Goal: Task Accomplishment & Management: Complete application form

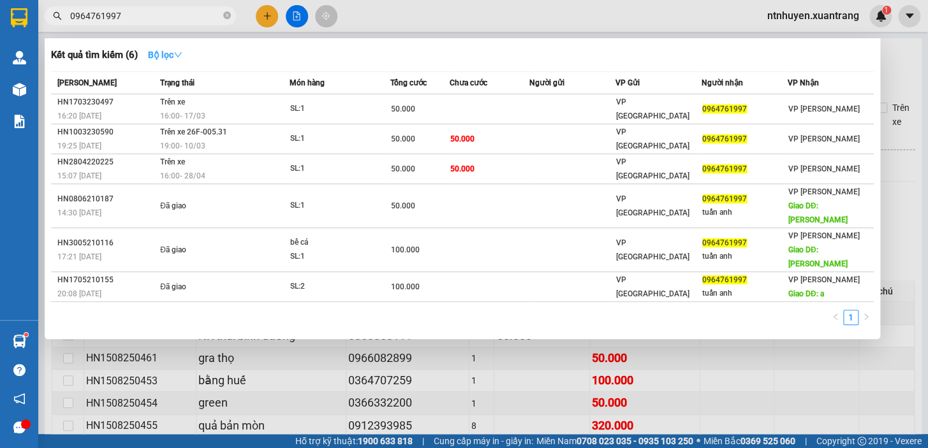
type input "0964761997"
click at [166, 54] on strong "Bộ lọc" at bounding box center [165, 55] width 34 height 10
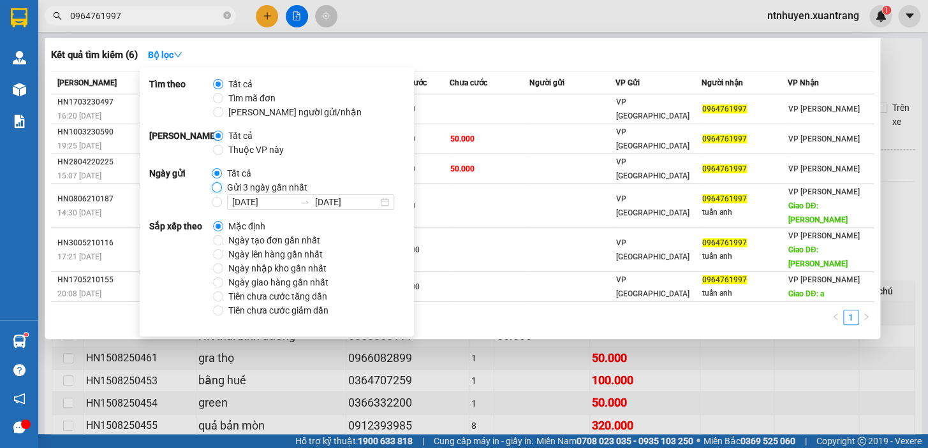
click at [216, 190] on input "Gửi 3 ngày gần nhất" at bounding box center [217, 187] width 10 height 10
radio input "true"
radio input "false"
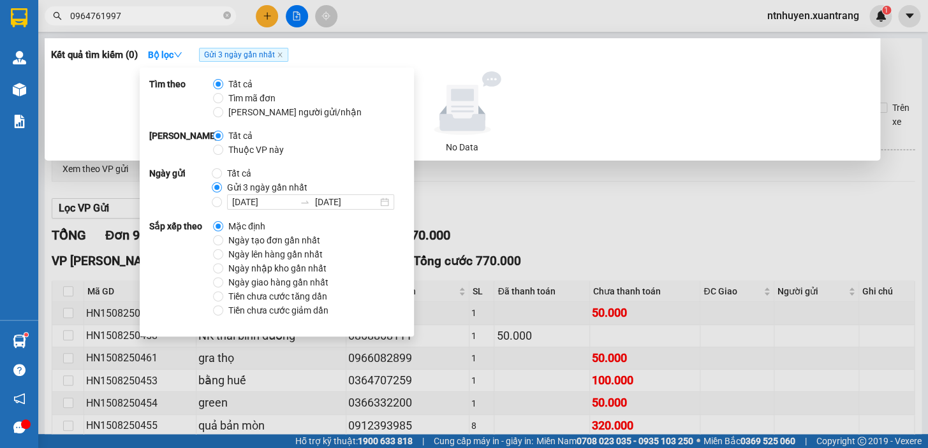
click at [359, 51] on div "Kết quả tìm kiếm ( 0 ) Bộ lọc Gửi 3 ngày gần nhất" at bounding box center [462, 55] width 822 height 20
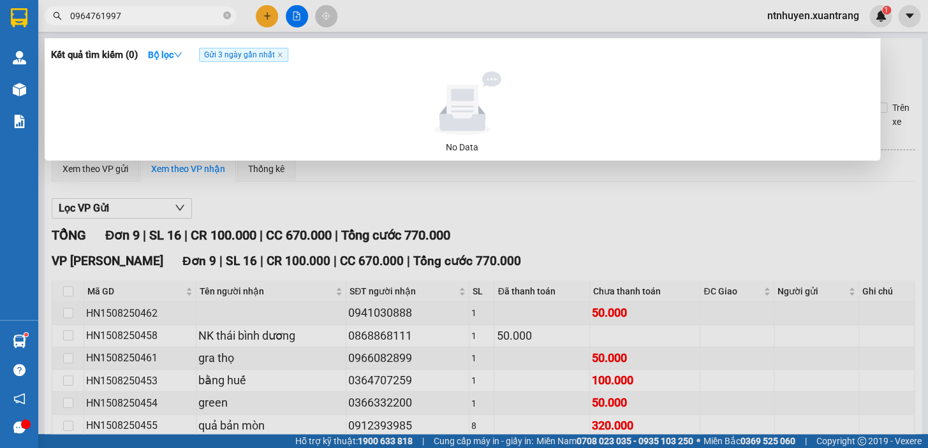
click at [174, 17] on input "0964761997" at bounding box center [145, 16] width 150 height 14
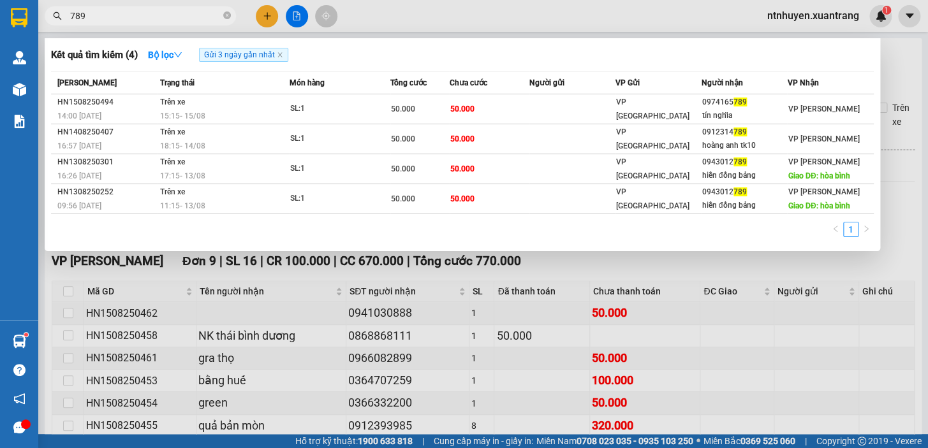
type input "789"
click at [225, 17] on icon "close-circle" at bounding box center [227, 15] width 8 height 8
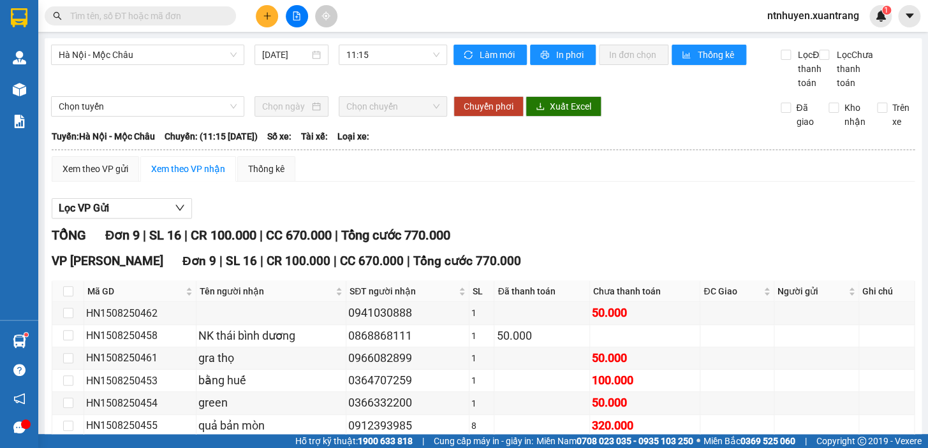
click at [114, 17] on input "text" at bounding box center [145, 16] width 150 height 14
click at [266, 26] on button at bounding box center [267, 16] width 22 height 22
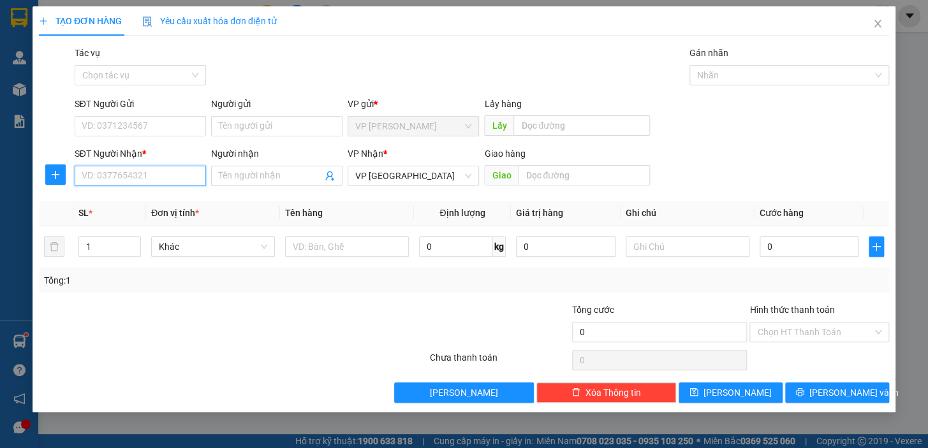
click at [146, 172] on input "SĐT Người Nhận *" at bounding box center [140, 176] width 131 height 20
click at [135, 173] on input "SĐT Người Nhận *" at bounding box center [140, 176] width 131 height 20
type input "0974426189"
click at [161, 128] on input "SĐT Người Gửi" at bounding box center [140, 126] width 131 height 20
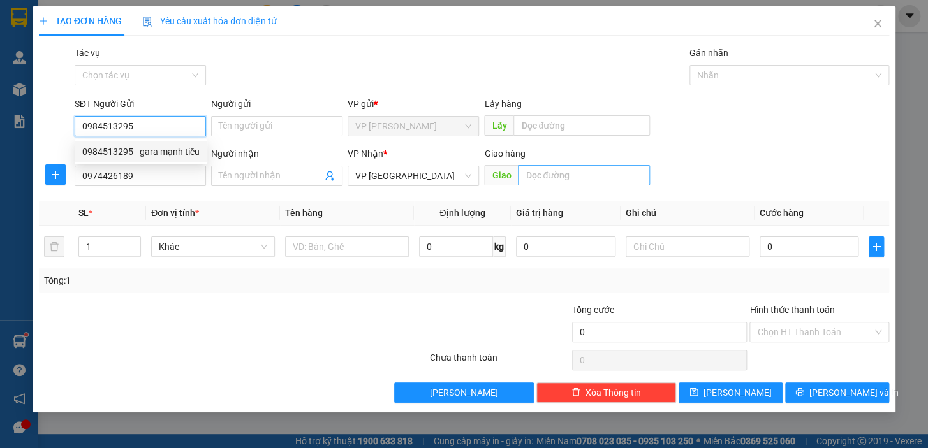
type input "0984513295"
click at [592, 173] on input "text" at bounding box center [584, 175] width 132 height 20
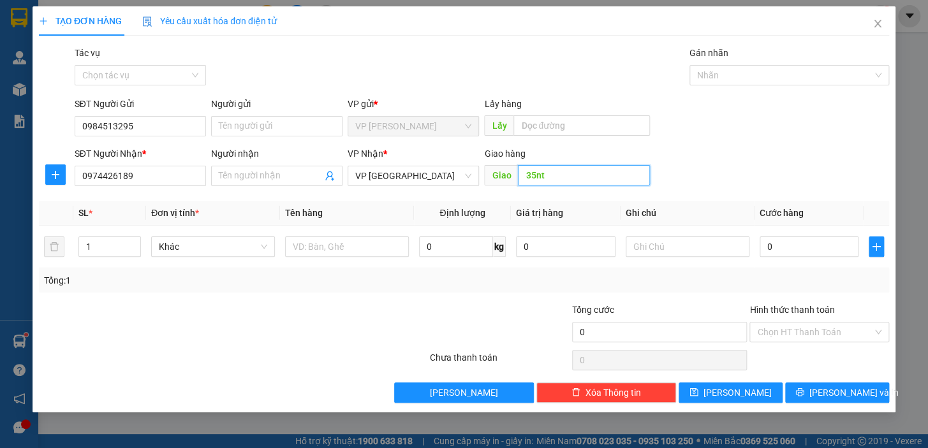
type input "35nt"
drag, startPoint x: 777, startPoint y: 146, endPoint x: 472, endPoint y: 138, distance: 304.9
click at [776, 145] on form "SĐT Người Gửi 0984513295 Người gửi Tên người gửi VP gửi * VP MỘC CHÂU Lấy hàng …" at bounding box center [464, 144] width 850 height 94
click at [174, 179] on input "0974426189" at bounding box center [140, 176] width 131 height 20
click at [91, 176] on input "0974426189" at bounding box center [140, 176] width 131 height 20
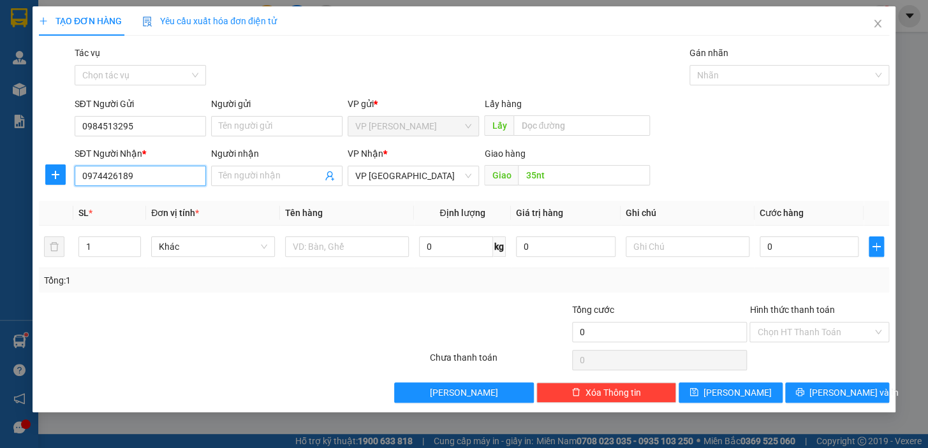
click at [108, 175] on input "0974426189" at bounding box center [140, 176] width 131 height 20
click at [115, 175] on input "0974426189" at bounding box center [140, 176] width 131 height 20
click at [122, 175] on input "0974426189" at bounding box center [140, 176] width 131 height 20
click at [793, 251] on input "0" at bounding box center [808, 247] width 99 height 20
type input "5"
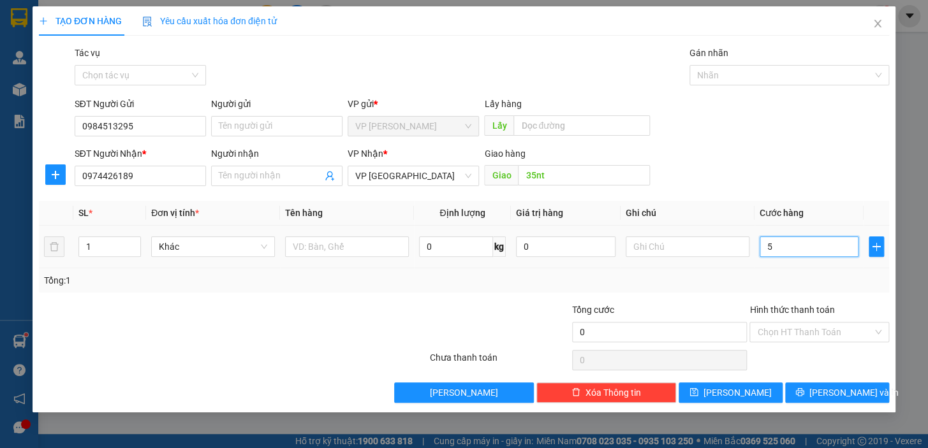
type input "5"
type input "50"
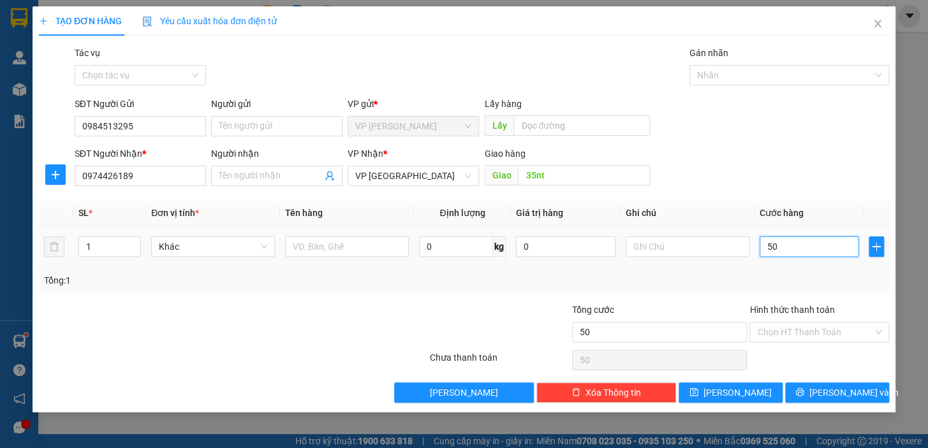
type input "500"
type input "5.000"
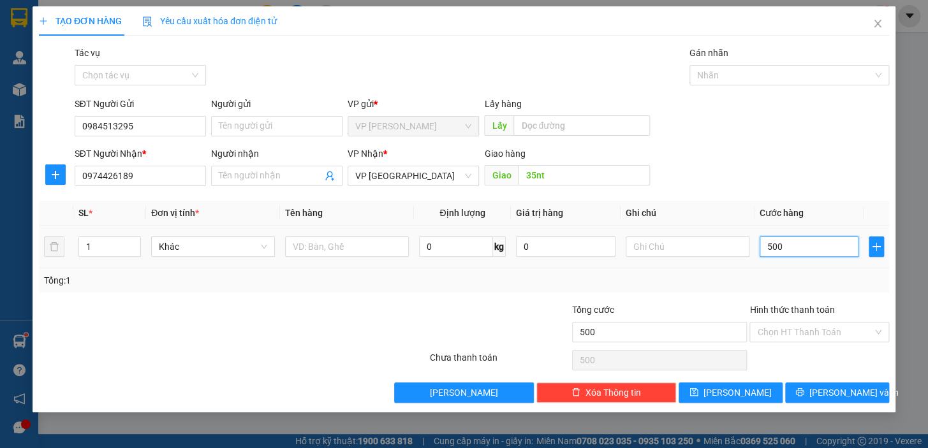
type input "5.000"
type input "50.000"
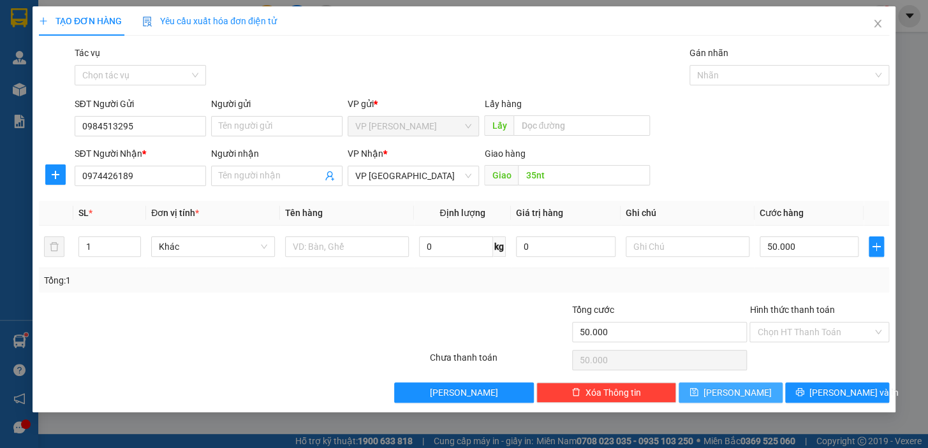
click at [738, 389] on span "[PERSON_NAME]" at bounding box center [737, 393] width 68 height 14
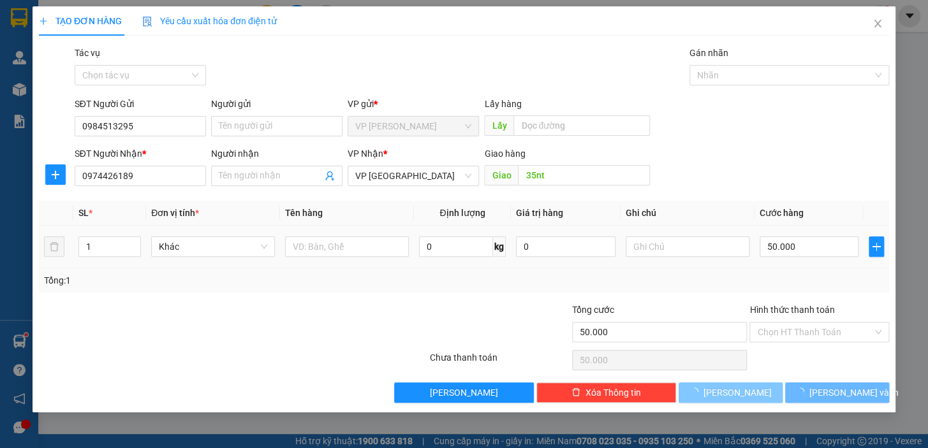
type input "0"
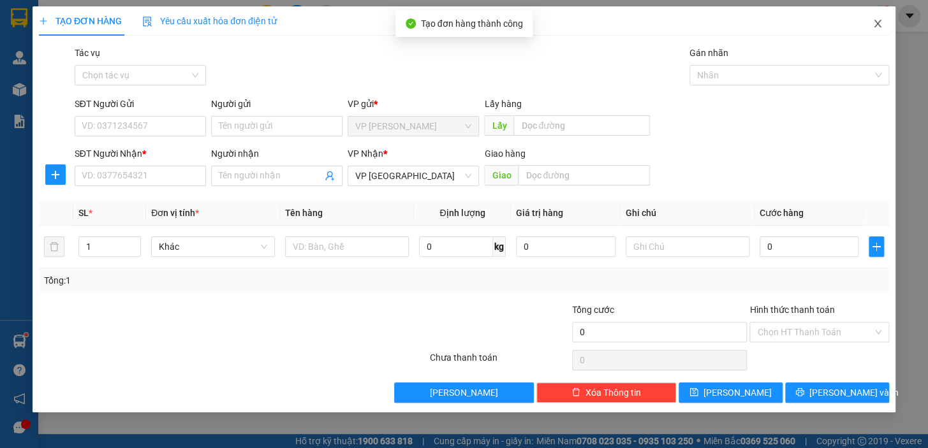
click at [881, 24] on icon "close" at bounding box center [877, 23] width 10 height 10
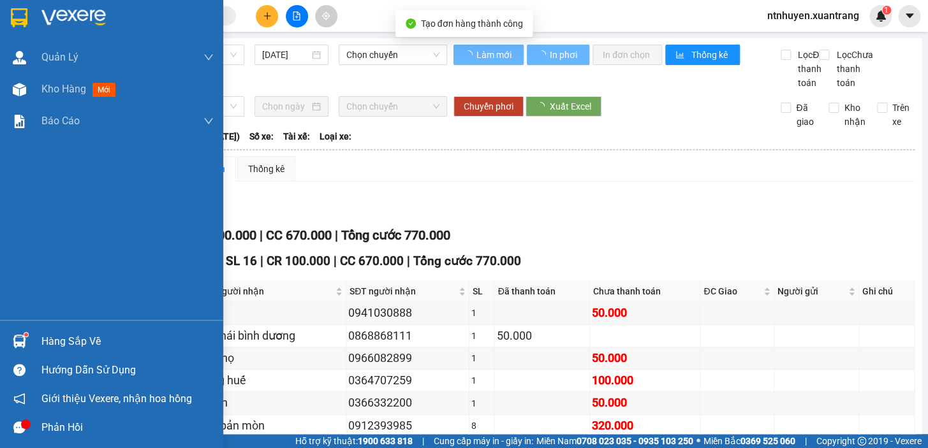
click at [26, 10] on img at bounding box center [19, 17] width 17 height 19
click at [95, 16] on img at bounding box center [73, 17] width 64 height 19
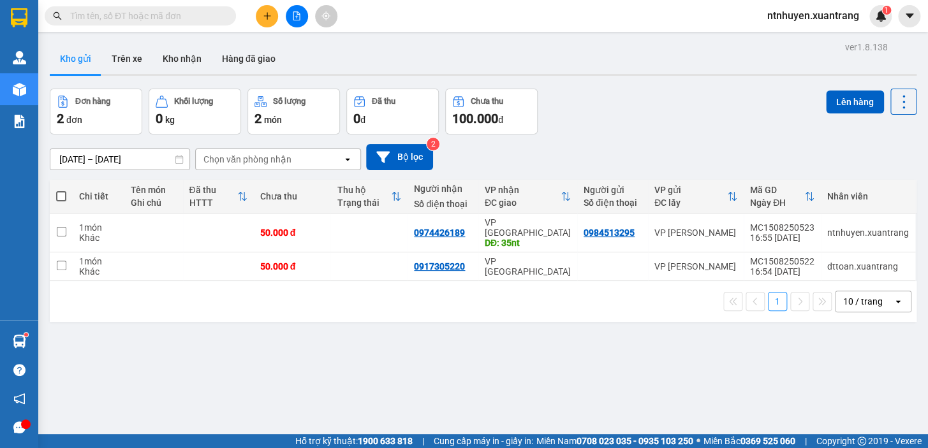
click at [172, 15] on input "text" at bounding box center [145, 16] width 150 height 14
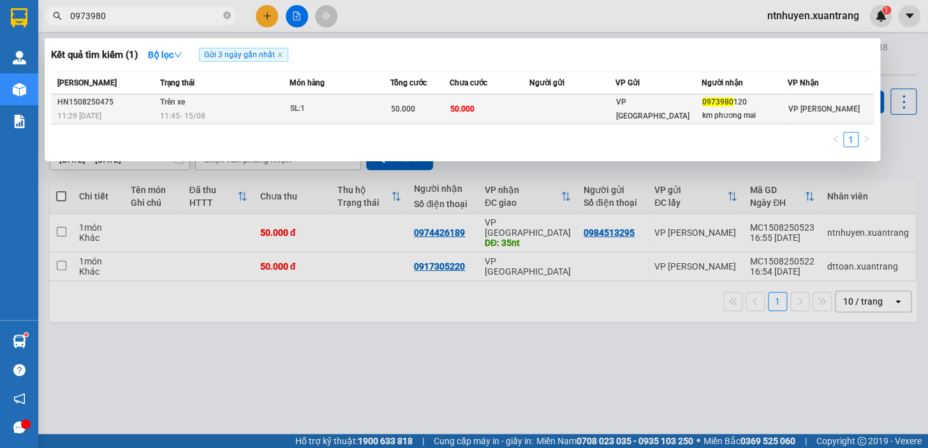
type input "0973980"
click at [240, 113] on div "11:45 [DATE]" at bounding box center [224, 116] width 129 height 14
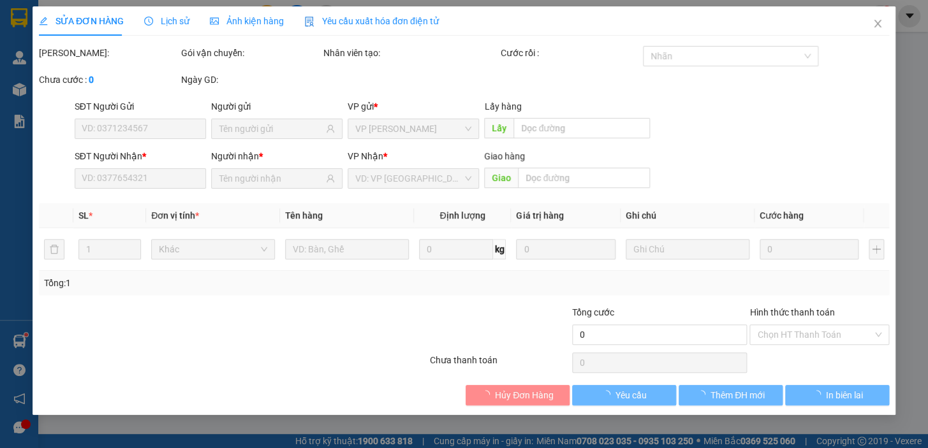
type input "0973980120"
type input "km phương mai"
type input "50.000"
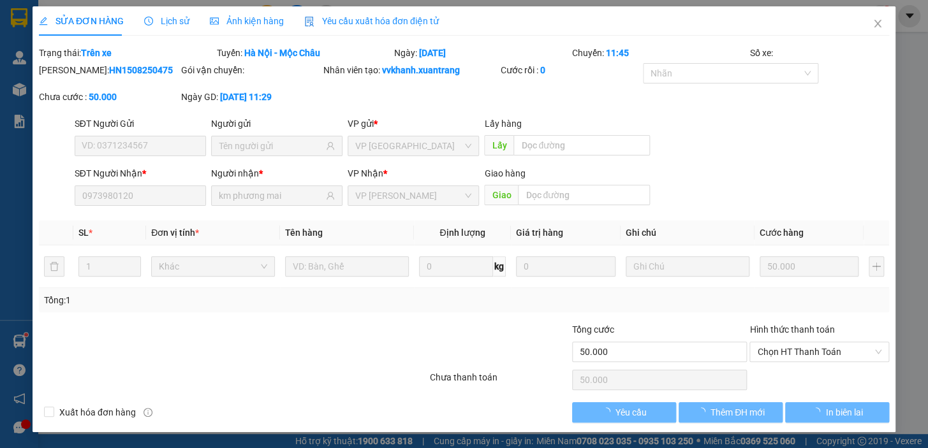
click at [242, 26] on span "Ảnh kiện hàng" at bounding box center [247, 21] width 74 height 10
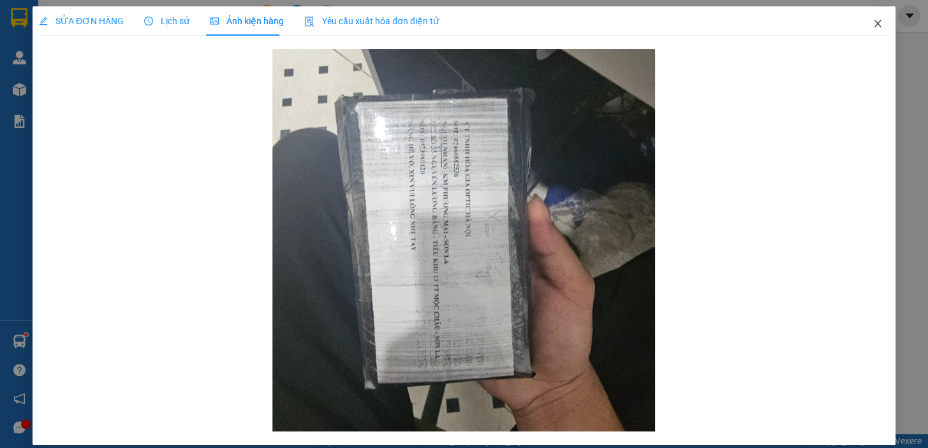
click at [872, 27] on icon "close" at bounding box center [877, 23] width 10 height 10
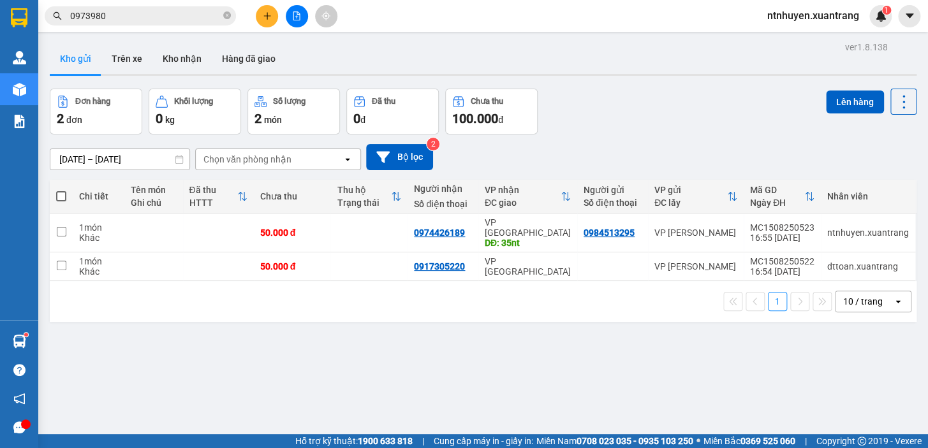
click at [616, 116] on div "Đơn hàng 2 đơn Khối lượng 0 kg Số lượng 2 món Đã thu 0 đ Chưa thu 100.000 đ Lên…" at bounding box center [483, 112] width 866 height 46
